Goal: Information Seeking & Learning: Understand process/instructions

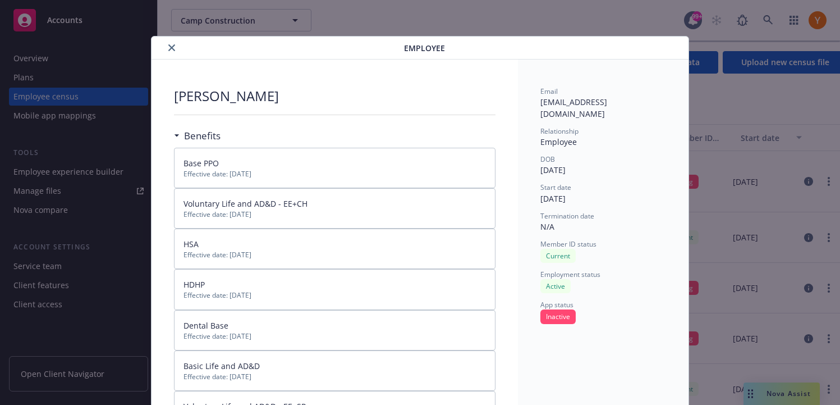
click at [176, 53] on div "details for plan Employee" at bounding box center [280, 47] width 248 height 13
click at [176, 51] on button "close" at bounding box center [171, 47] width 13 height 13
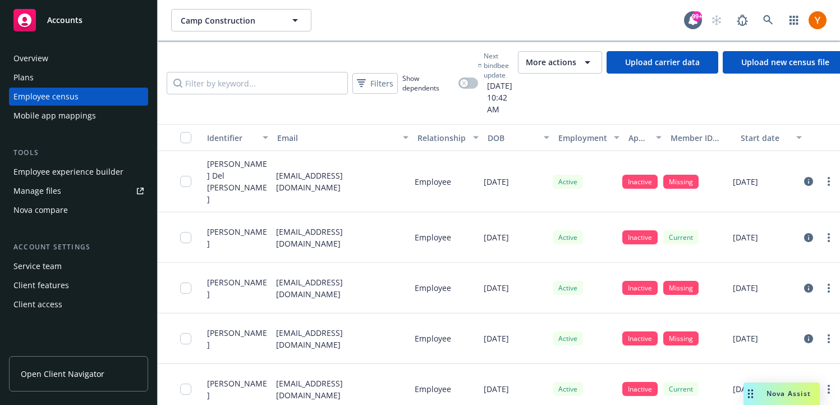
click at [103, 103] on div "Employee census" at bounding box center [78, 97] width 130 height 18
click at [103, 115] on div "Mobile app mappings" at bounding box center [78, 116] width 130 height 18
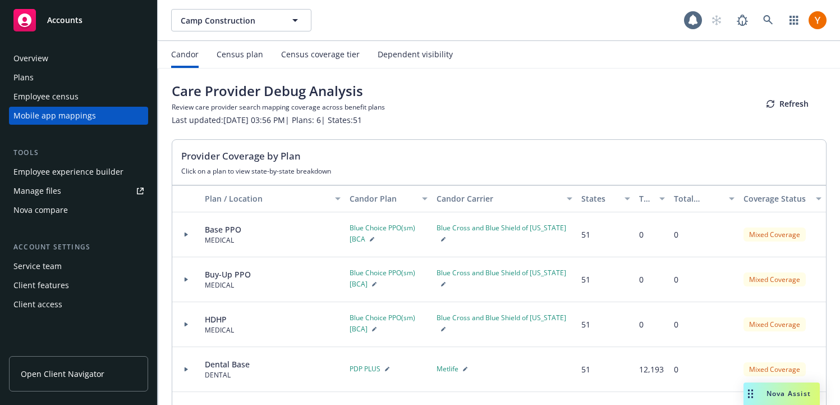
click at [251, 43] on div "Census plan" at bounding box center [240, 54] width 47 height 27
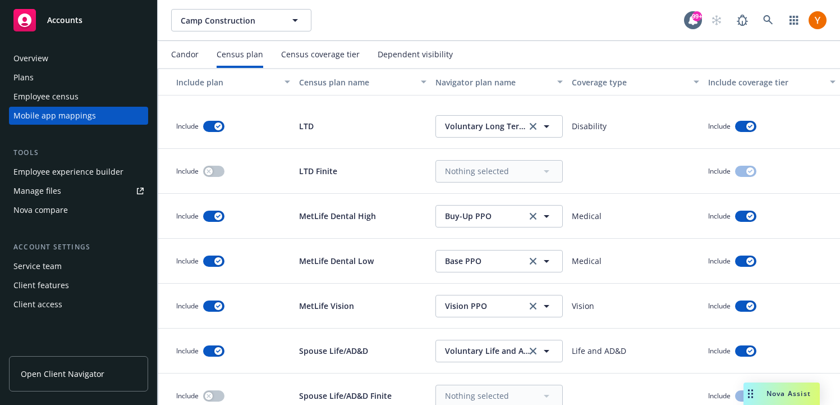
scroll to position [679, 0]
